Goal: Task Accomplishment & Management: Complete application form

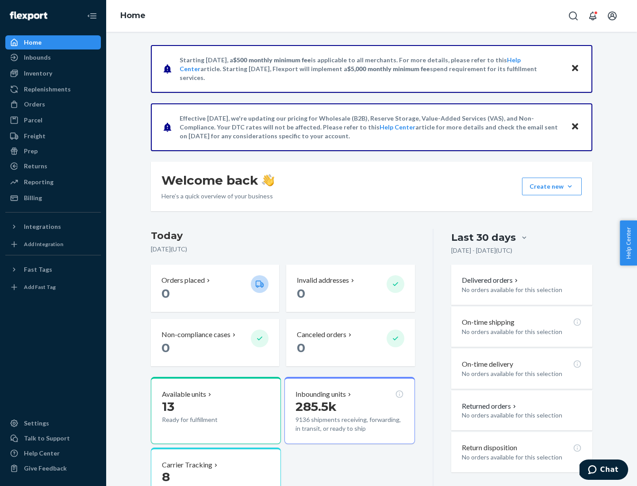
click at [569, 187] on button "Create new Create new inbound Create new order Create new product" at bounding box center [552, 187] width 60 height 18
click at [53, 57] on div "Inbounds" at bounding box center [53, 57] width 94 height 12
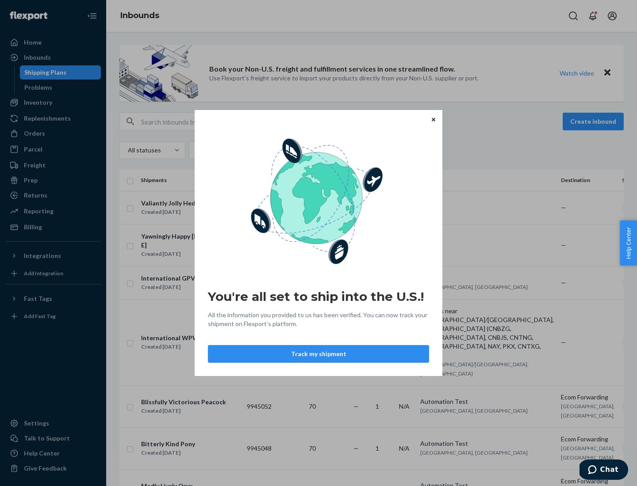
click at [53, 103] on div "You're all set to ship into the U.S.! All the information you provided to us ha…" at bounding box center [318, 243] width 637 height 486
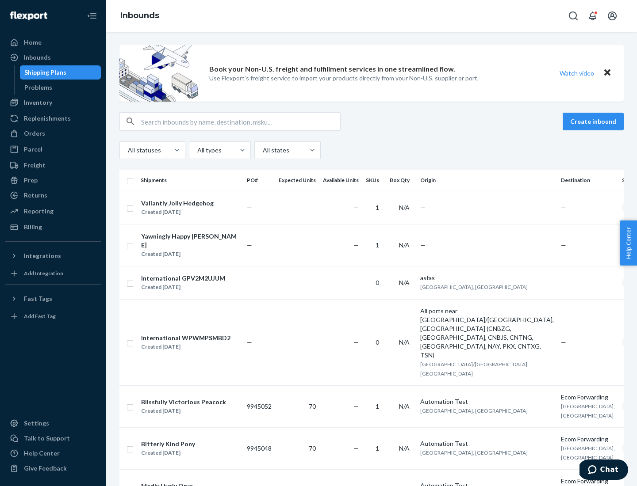
click at [371, 16] on div "Inbounds" at bounding box center [371, 16] width 531 height 32
click at [371, 150] on div "All statuses All types All states" at bounding box center [371, 150] width 504 height 18
click at [44, 73] on div "Shipping Plans" at bounding box center [45, 72] width 42 height 9
click at [594, 122] on button "Create inbound" at bounding box center [592, 122] width 61 height 18
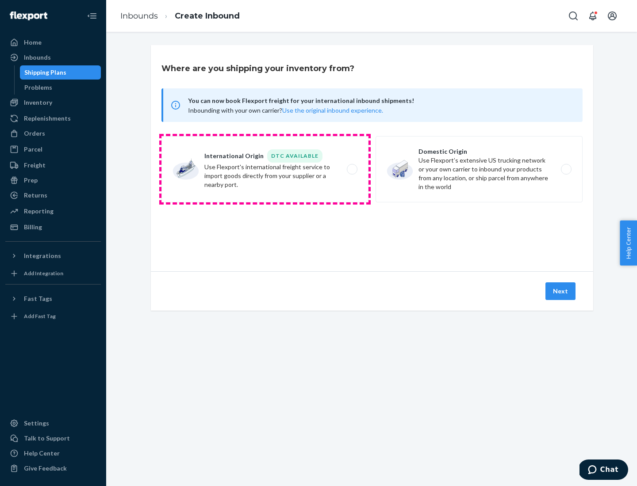
click at [265, 169] on label "International Origin DTC Available Use Flexport's international freight service…" at bounding box center [264, 169] width 207 height 66
click at [352, 169] on input "International Origin DTC Available Use Flexport's international freight service…" at bounding box center [355, 170] width 6 height 6
radio input "true"
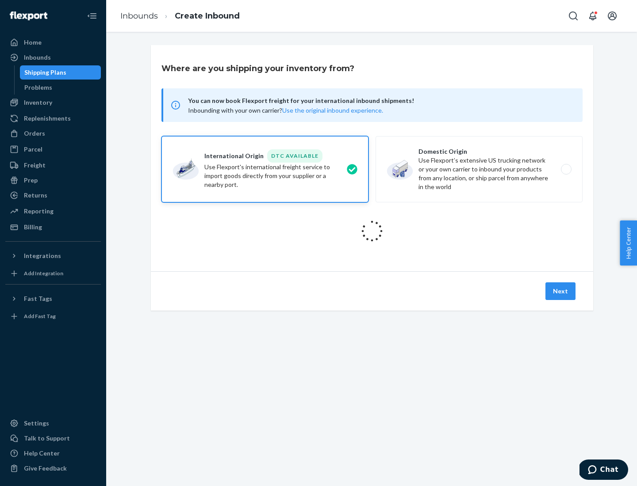
click at [372, 231] on icon at bounding box center [371, 231] width 27 height 27
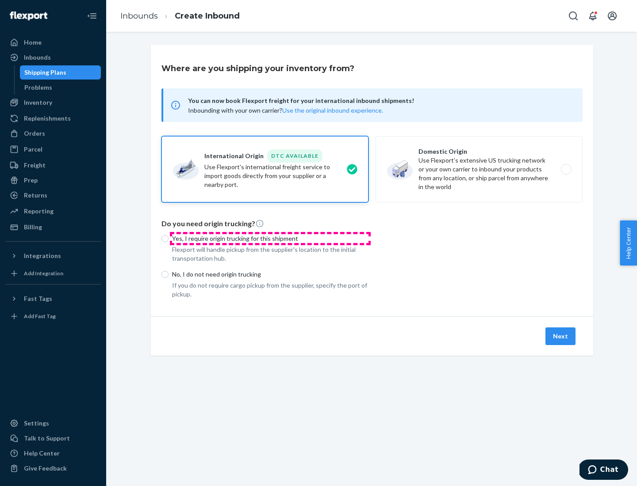
click at [270, 238] on p "Yes, I require origin trucking for this shipment" at bounding box center [270, 238] width 196 height 9
click at [168, 238] on input "Yes, I require origin trucking for this shipment" at bounding box center [164, 238] width 7 height 7
radio input "true"
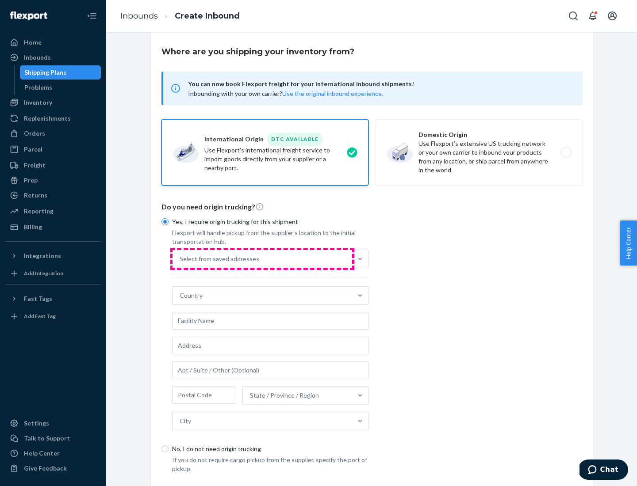
click at [262, 259] on div "Select from saved addresses" at bounding box center [262, 259] width 180 height 18
click at [180, 259] on input "Select from saved addresses" at bounding box center [180, 259] width 1 height 9
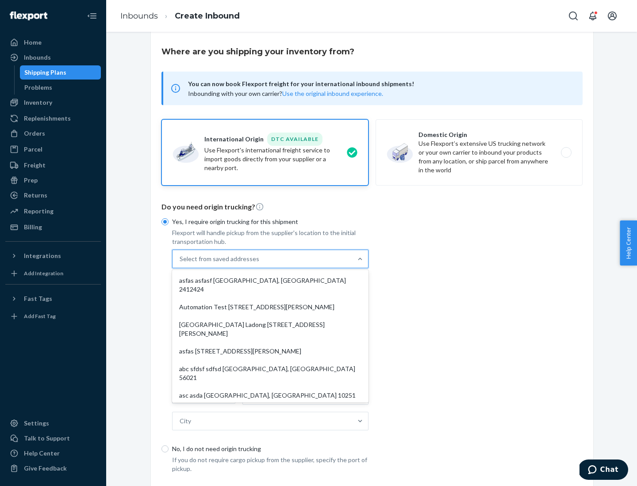
scroll to position [38, 0]
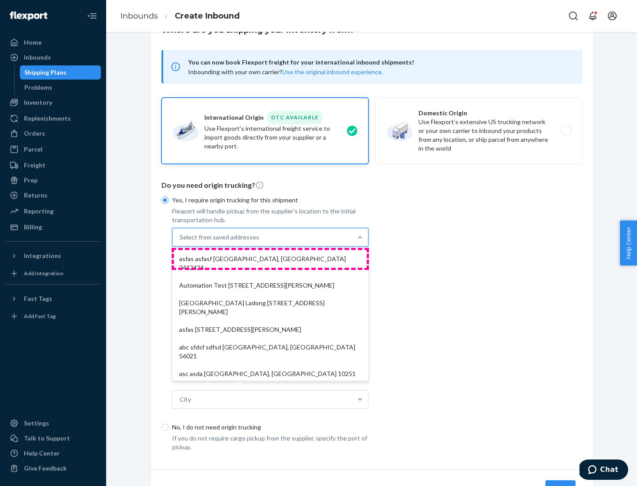
click at [270, 259] on div "asfas asfasf [GEOGRAPHIC_DATA], [GEOGRAPHIC_DATA] 2412424" at bounding box center [270, 263] width 193 height 27
click at [180, 242] on input "option asfas asfasf [GEOGRAPHIC_DATA], [GEOGRAPHIC_DATA] 2412424 focused, 1 of …" at bounding box center [180, 237] width 1 height 9
type input "asfas"
type input "asfasf"
type input "2412424"
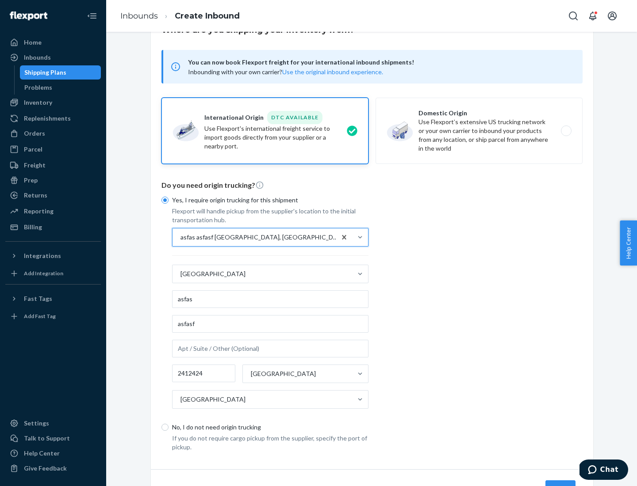
scroll to position [82, 0]
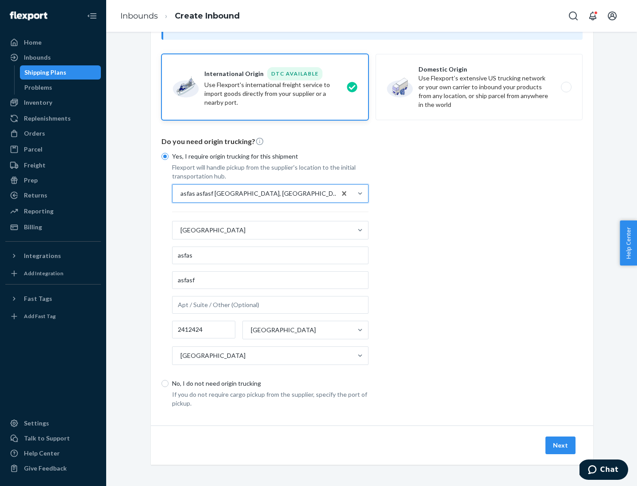
click at [561, 445] on button "Next" at bounding box center [560, 446] width 30 height 18
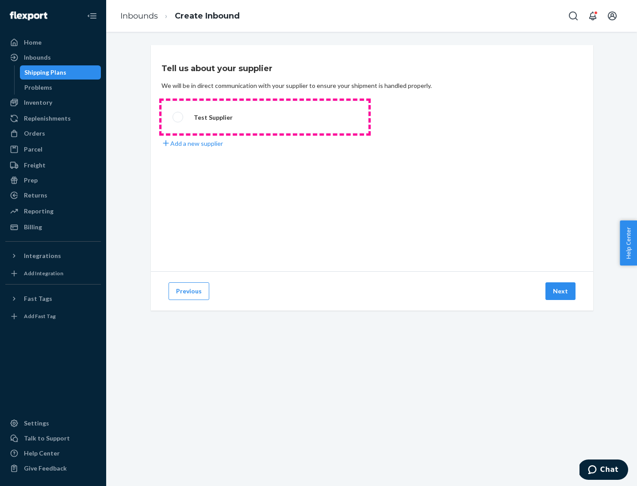
click at [265, 117] on label "Test Supplier" at bounding box center [264, 117] width 207 height 33
click at [178, 117] on input "Test Supplier" at bounding box center [175, 118] width 6 height 6
radio input "true"
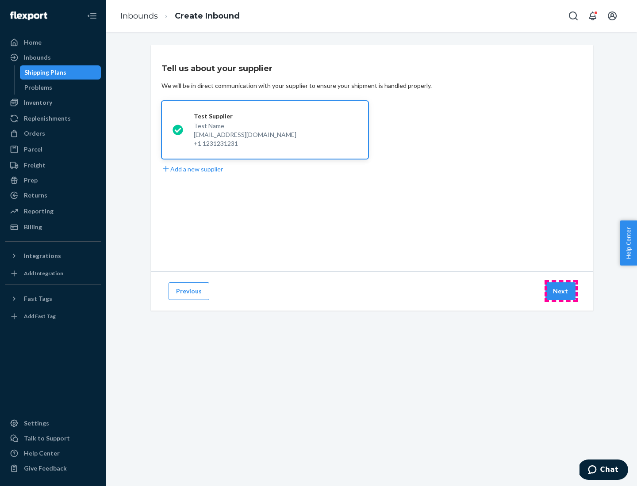
click at [561, 291] on button "Next" at bounding box center [560, 292] width 30 height 18
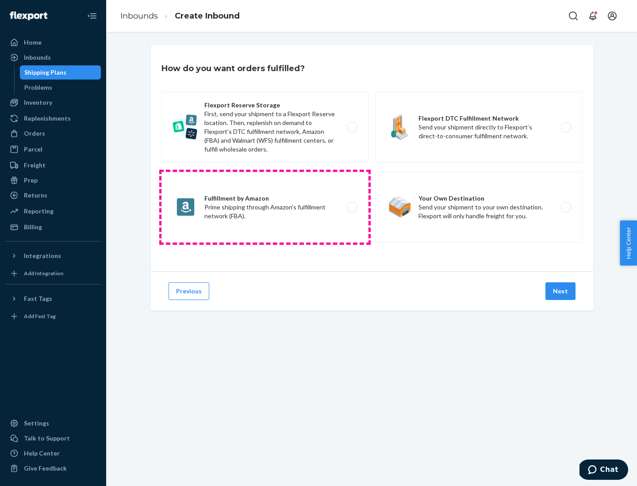
click at [265, 207] on label "Fulfillment by Amazon Prime shipping through Amazon’s fulfillment network (FBA)." at bounding box center [264, 207] width 207 height 71
click at [352, 207] on input "Fulfillment by Amazon Prime shipping through Amazon’s fulfillment network (FBA)." at bounding box center [355, 208] width 6 height 6
radio input "true"
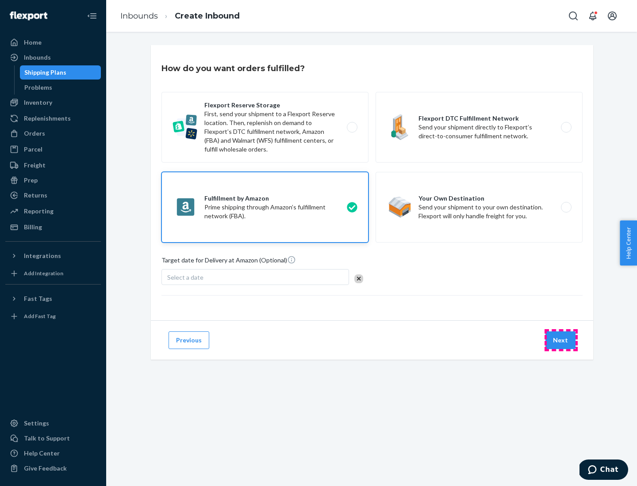
click at [561, 340] on button "Next" at bounding box center [560, 341] width 30 height 18
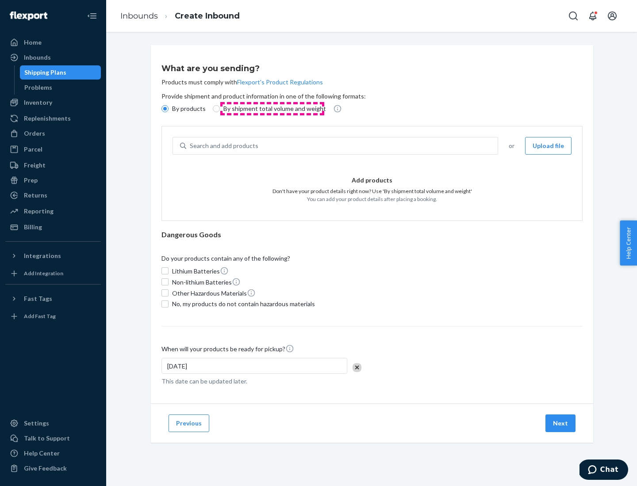
click at [272, 109] on p "By shipment total volume and weight" at bounding box center [274, 108] width 103 height 9
click at [220, 109] on input "By shipment total volume and weight" at bounding box center [216, 108] width 7 height 7
radio input "true"
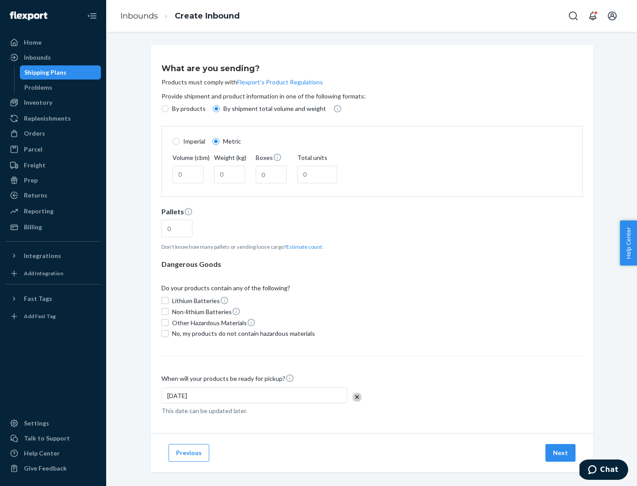
click at [188, 109] on p "By products" at bounding box center [189, 108] width 34 height 9
click at [168, 109] on input "By products" at bounding box center [164, 108] width 7 height 7
radio input "true"
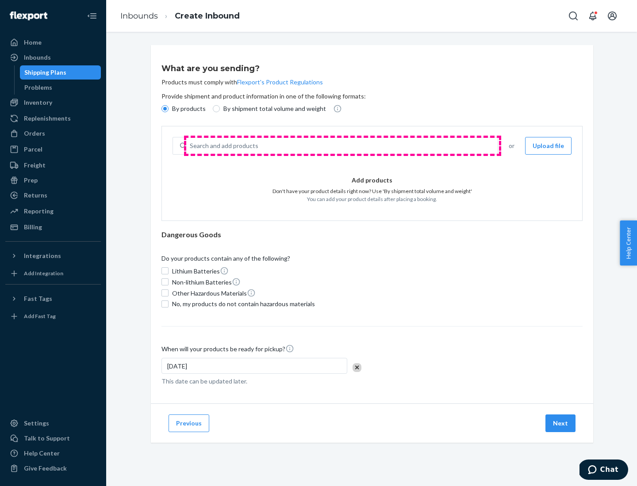
click at [342, 146] on div "Search and add products" at bounding box center [341, 146] width 311 height 16
click at [191, 146] on input "Search and add products" at bounding box center [190, 145] width 1 height 9
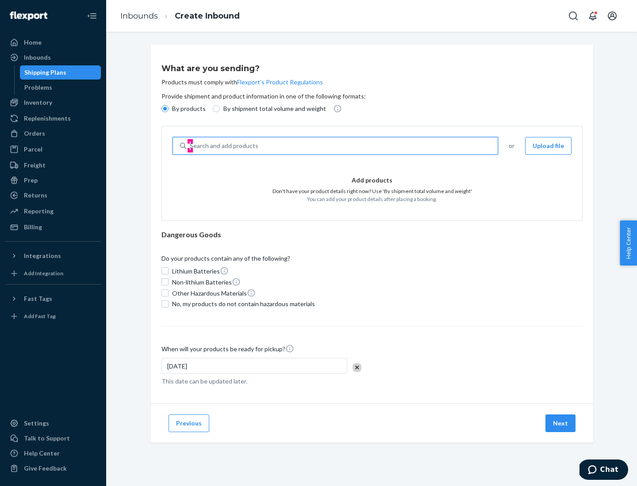
type input "test"
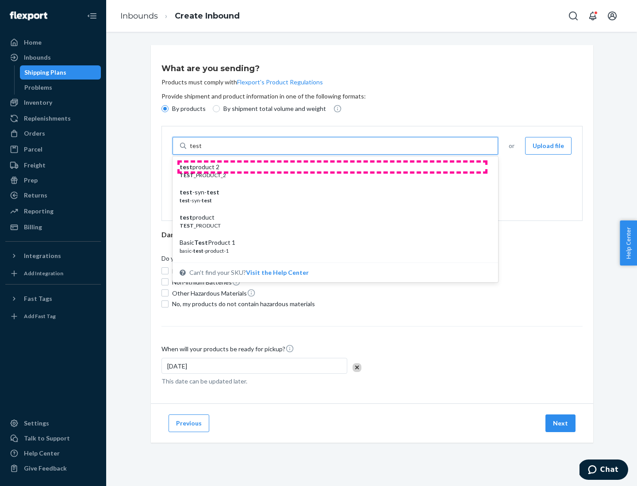
click at [332, 167] on div "test product 2" at bounding box center [332, 167] width 304 height 9
click at [201, 150] on input "test" at bounding box center [195, 145] width 11 height 9
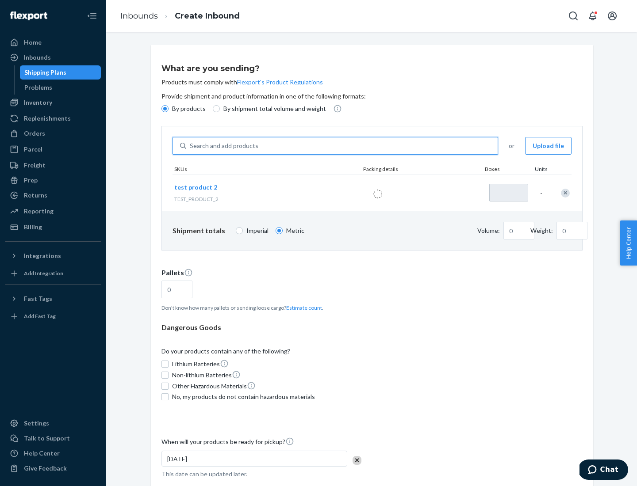
type input "1"
type input "0.02"
type input "22.23"
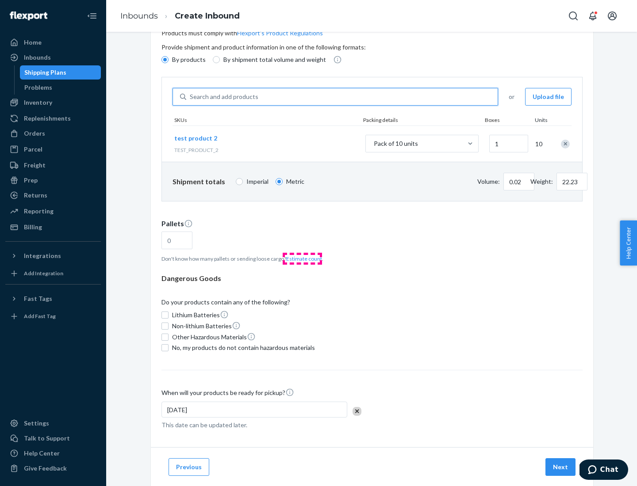
click at [302, 259] on button "Estimate count" at bounding box center [304, 259] width 36 height 8
type input "1"
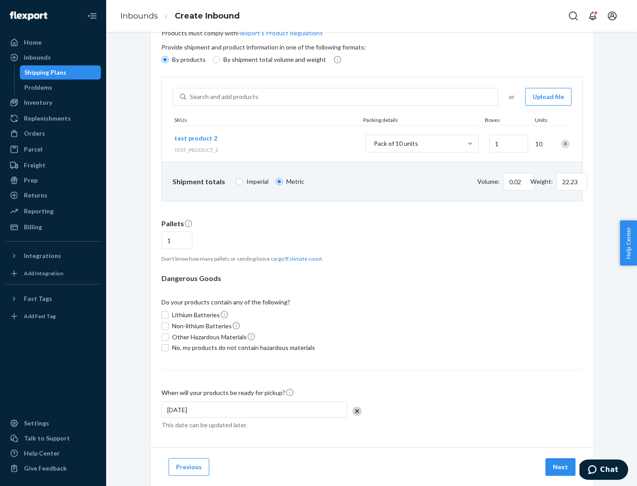
scroll to position [71, 0]
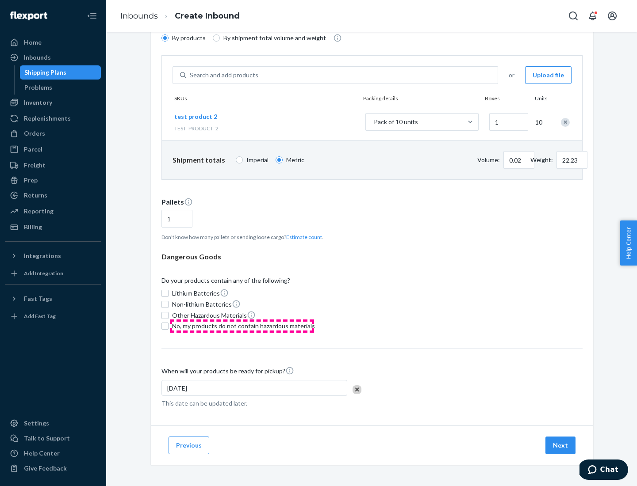
click at [242, 326] on span "No, my products do not contain hazardous materials" at bounding box center [243, 326] width 143 height 9
click at [168, 326] on input "No, my products do not contain hazardous materials" at bounding box center [164, 326] width 7 height 7
checkbox input "true"
click at [561, 446] on button "Next" at bounding box center [560, 446] width 30 height 18
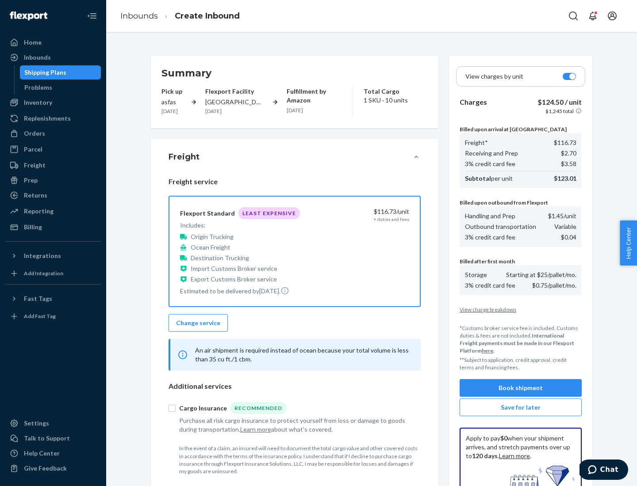
scroll to position [129, 0]
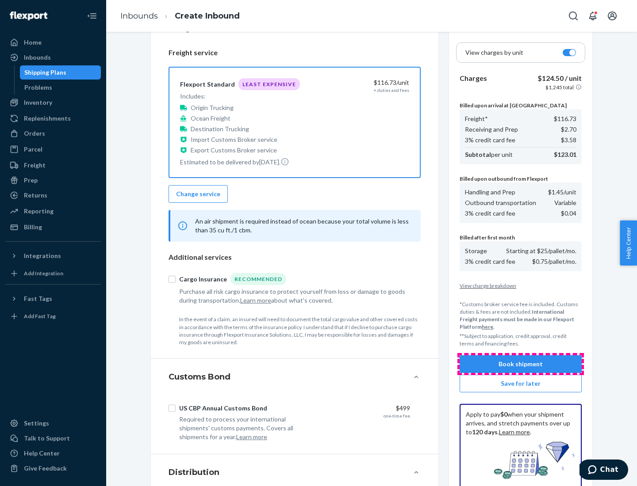
click at [520, 364] on button "Book shipment" at bounding box center [520, 364] width 122 height 18
